Goal: Download file/media

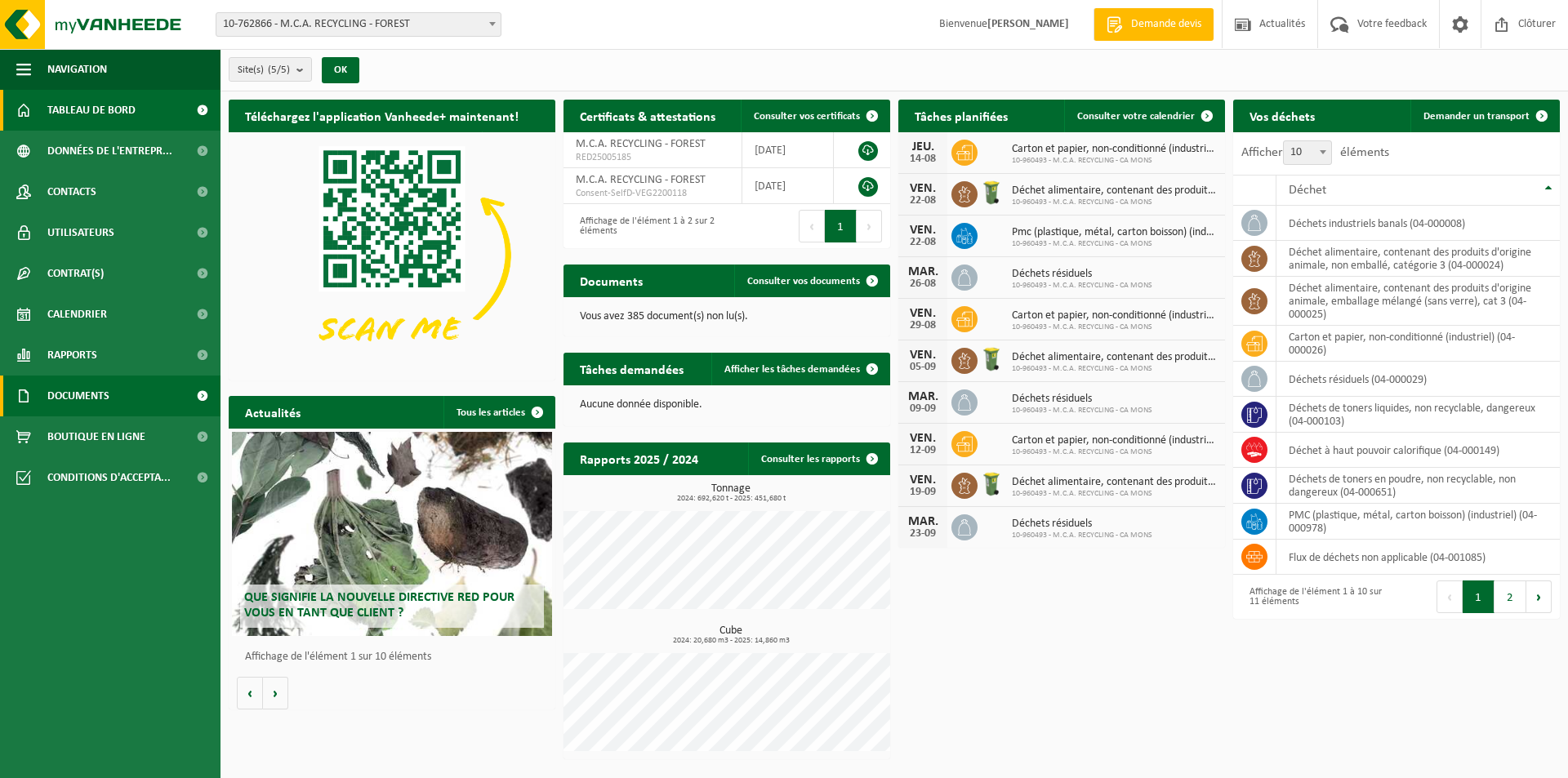
click at [100, 391] on span "Documents" at bounding box center [79, 395] width 62 height 41
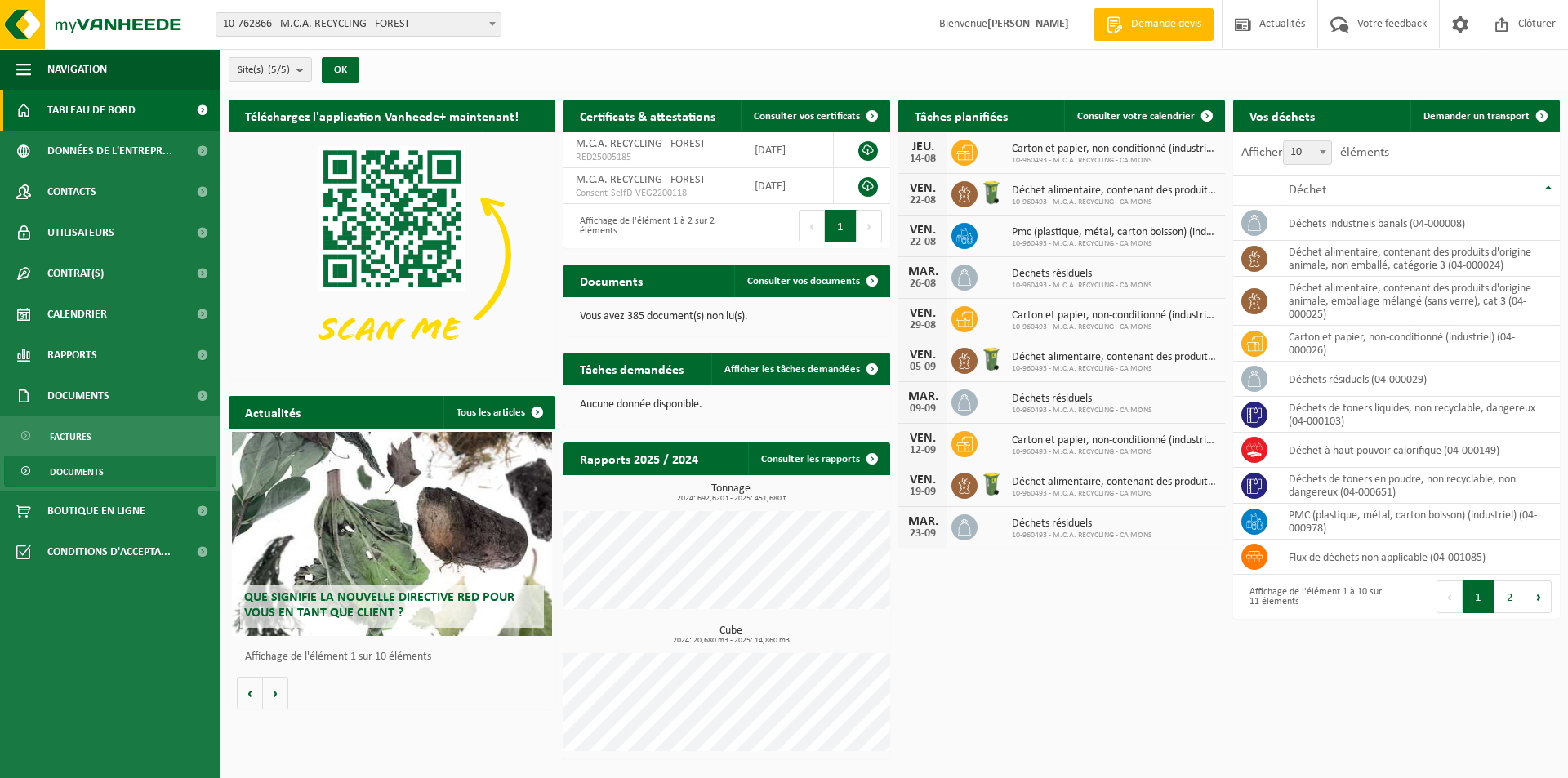
click at [100, 459] on span "Documents" at bounding box center [77, 472] width 54 height 31
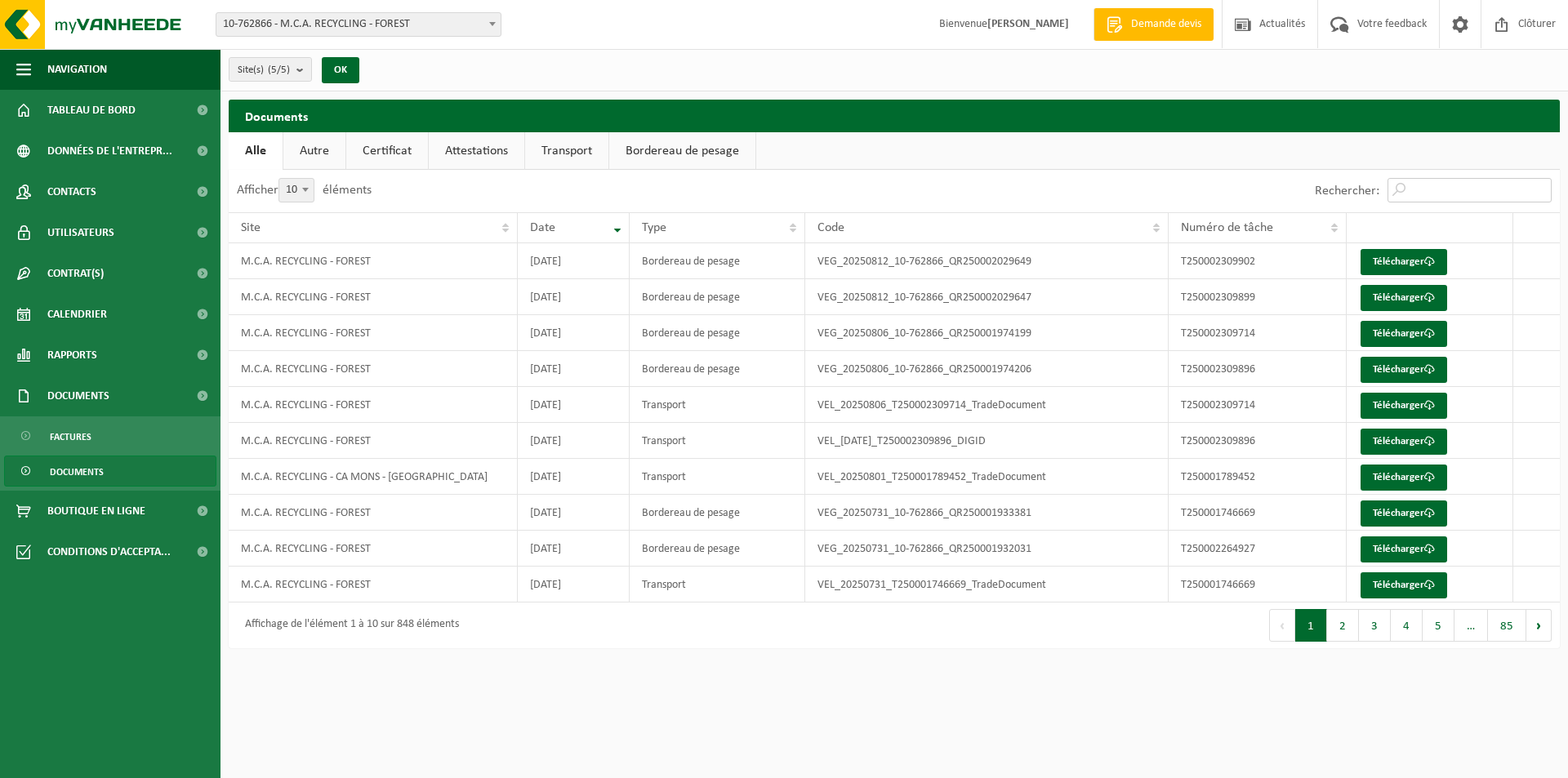
click at [1436, 197] on input "Rechercher:" at bounding box center [1469, 190] width 164 height 25
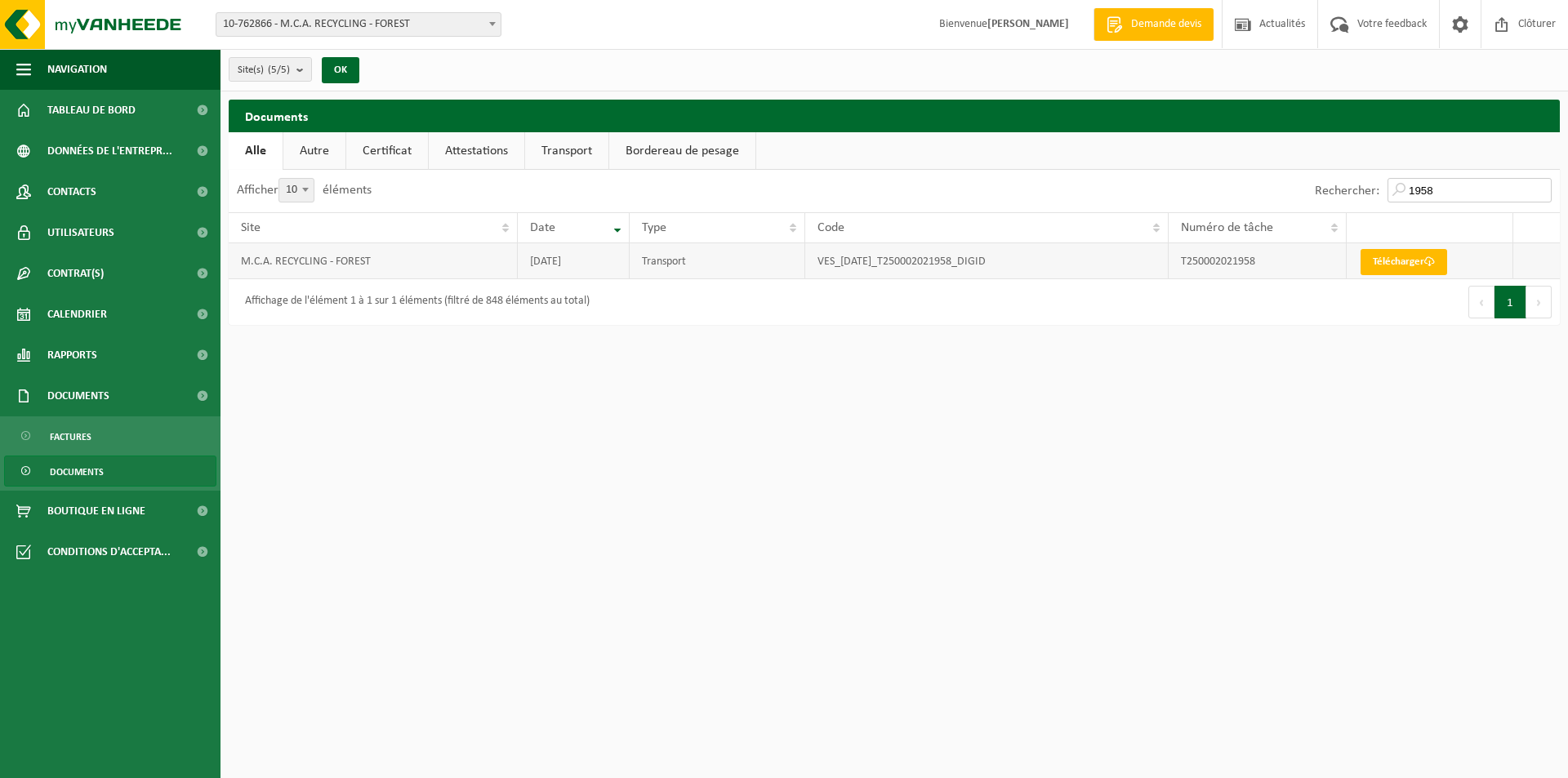
type input "1958"
click at [1214, 265] on td "T250002021958" at bounding box center [1258, 260] width 179 height 36
click at [1384, 281] on div "Premier Précédent 1 Suivant Dernier" at bounding box center [1226, 302] width 666 height 46
click at [1397, 262] on link "Télécharger" at bounding box center [1404, 262] width 87 height 26
click at [138, 358] on link "Rapports" at bounding box center [110, 355] width 220 height 41
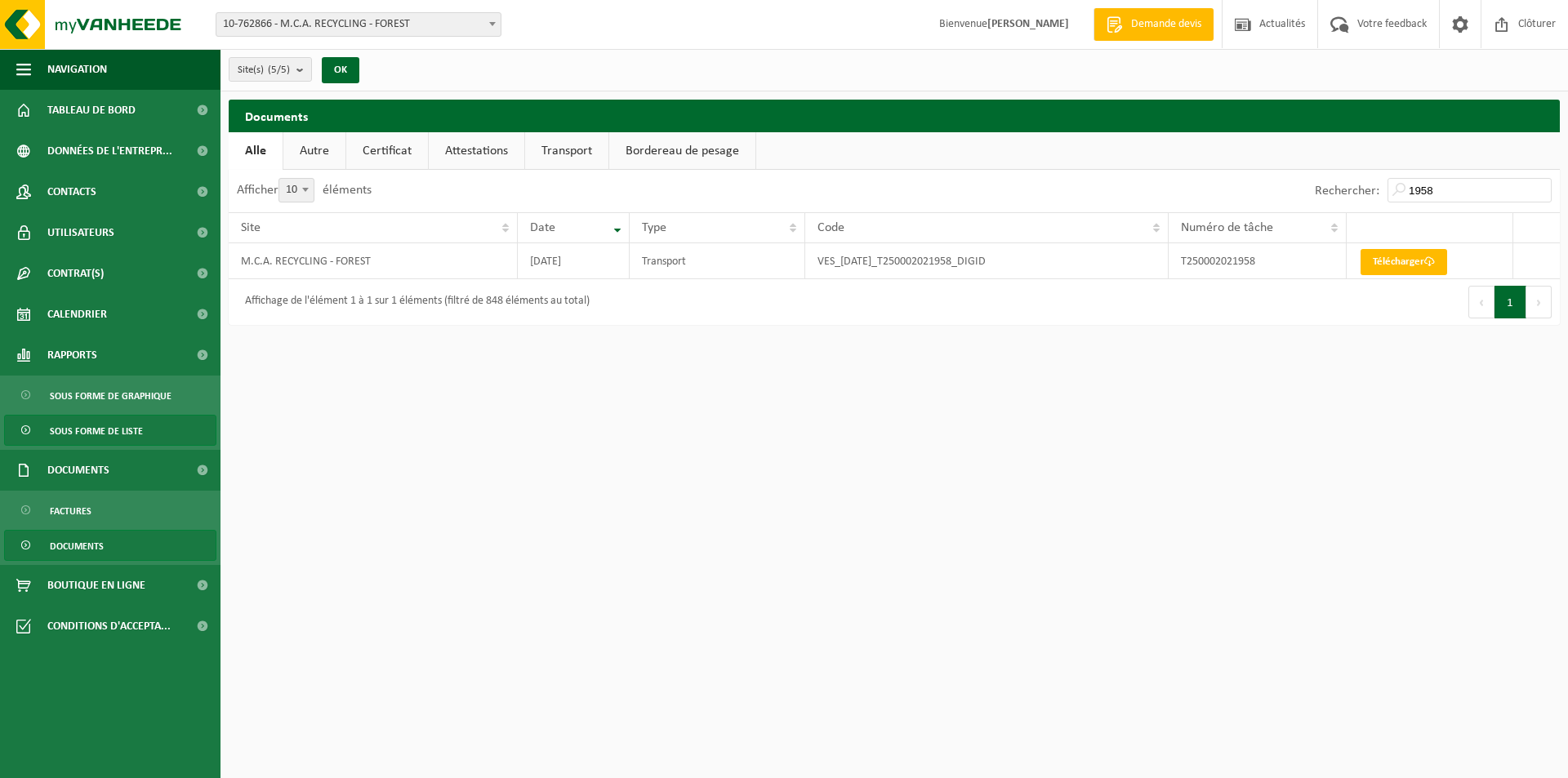
click at [133, 424] on span "Sous forme de liste" at bounding box center [97, 431] width 93 height 31
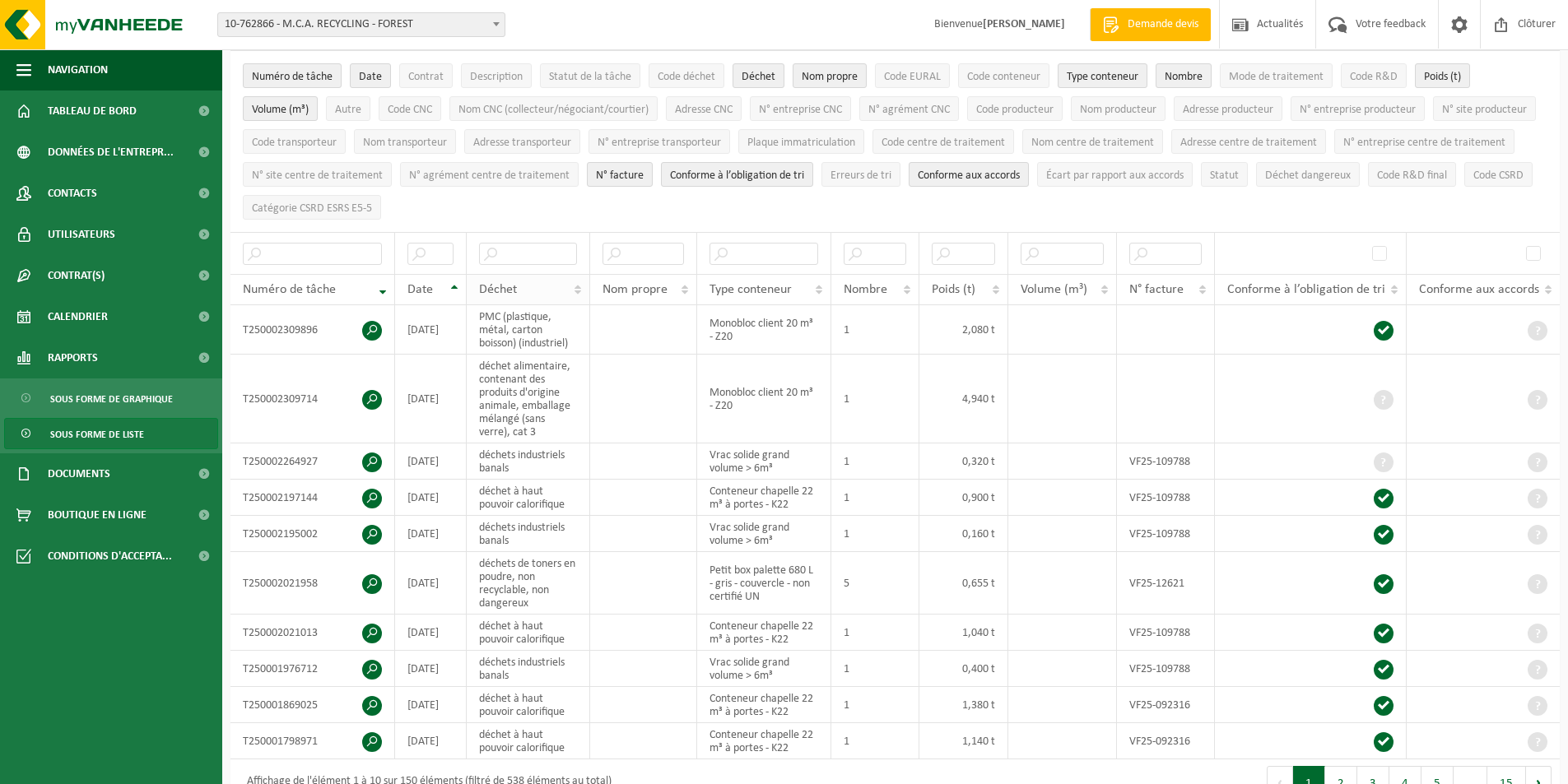
scroll to position [123, 0]
click at [535, 258] on input "text" at bounding box center [528, 256] width 98 height 22
type input "toner"
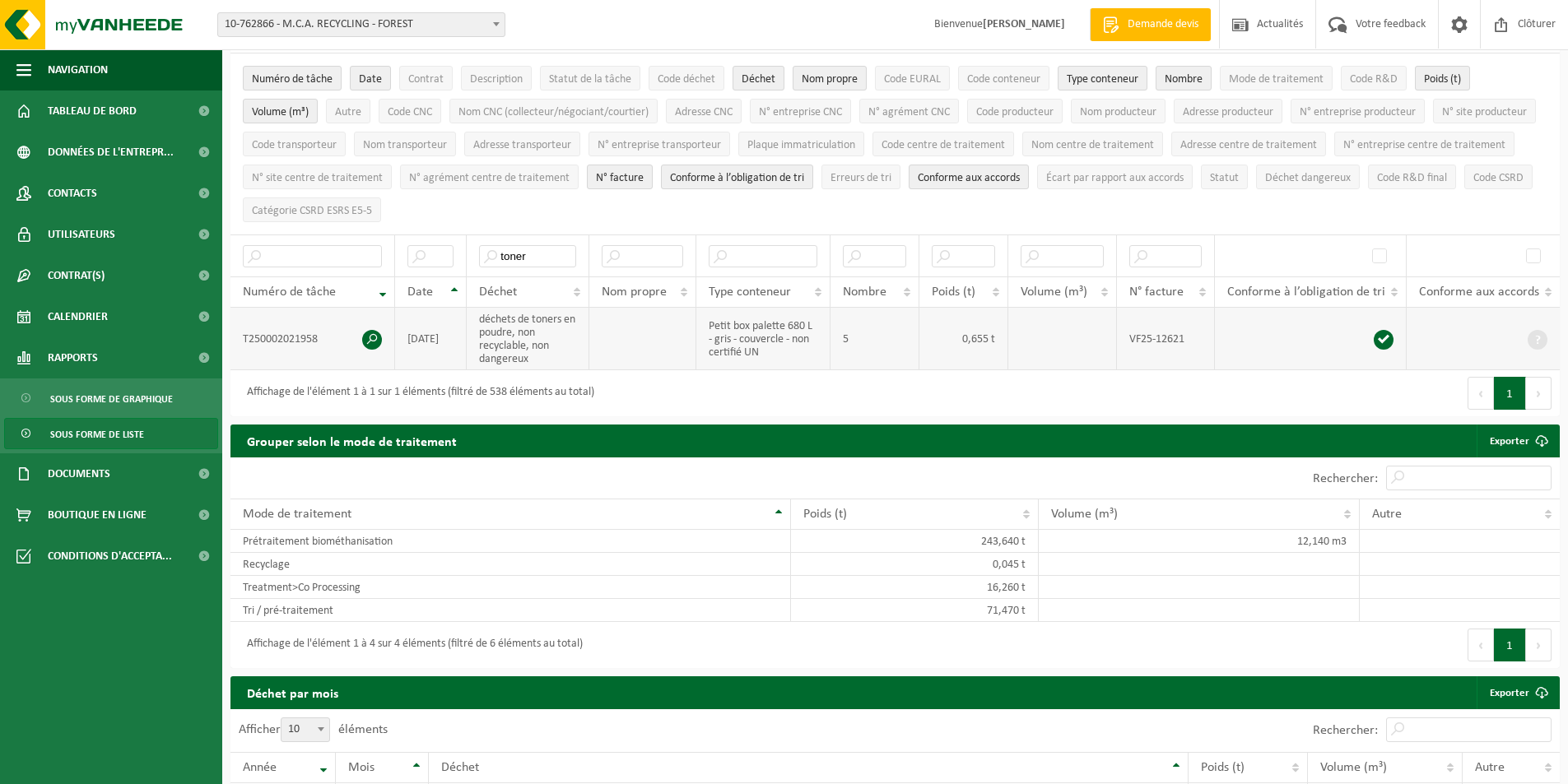
click at [369, 330] on span at bounding box center [371, 340] width 19 height 19
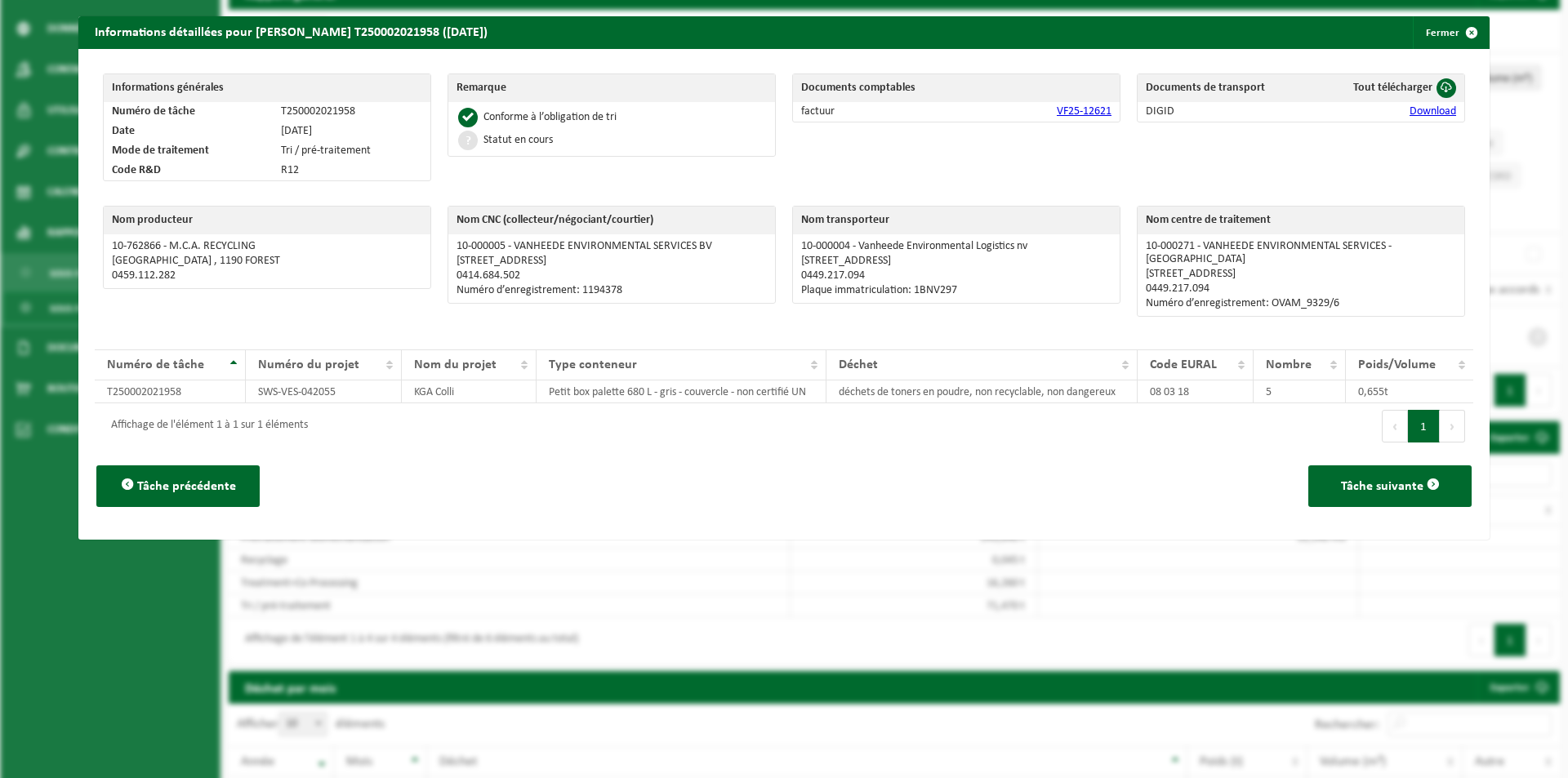
click at [1426, 115] on link "Download" at bounding box center [1432, 110] width 47 height 12
click at [1059, 114] on link "VF25-12621" at bounding box center [1084, 110] width 55 height 12
click at [1296, 381] on td "5" at bounding box center [1299, 392] width 91 height 23
click at [1460, 39] on span "button" at bounding box center [1471, 33] width 33 height 33
